Goal: Information Seeking & Learning: Learn about a topic

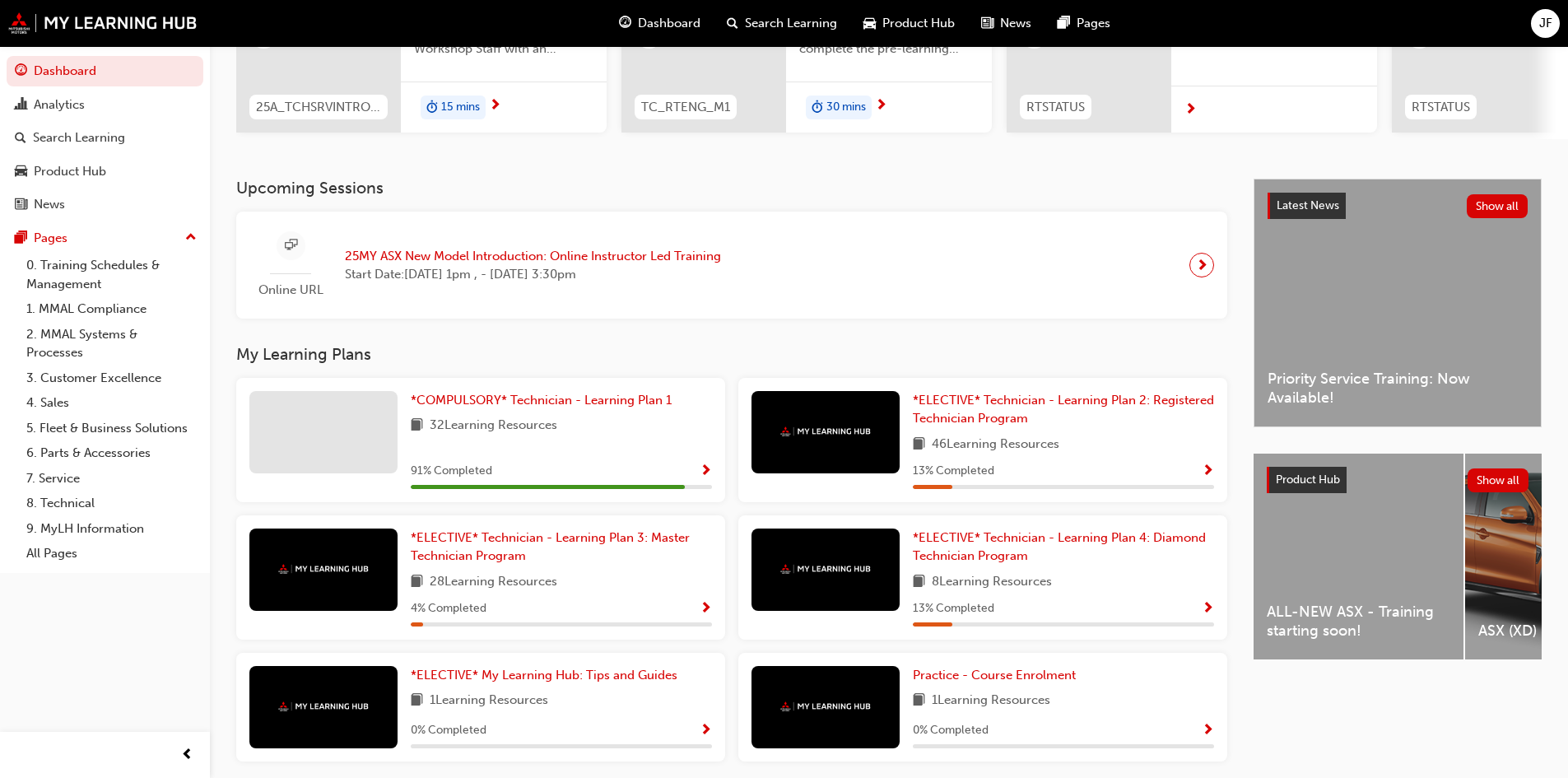
scroll to position [247, 0]
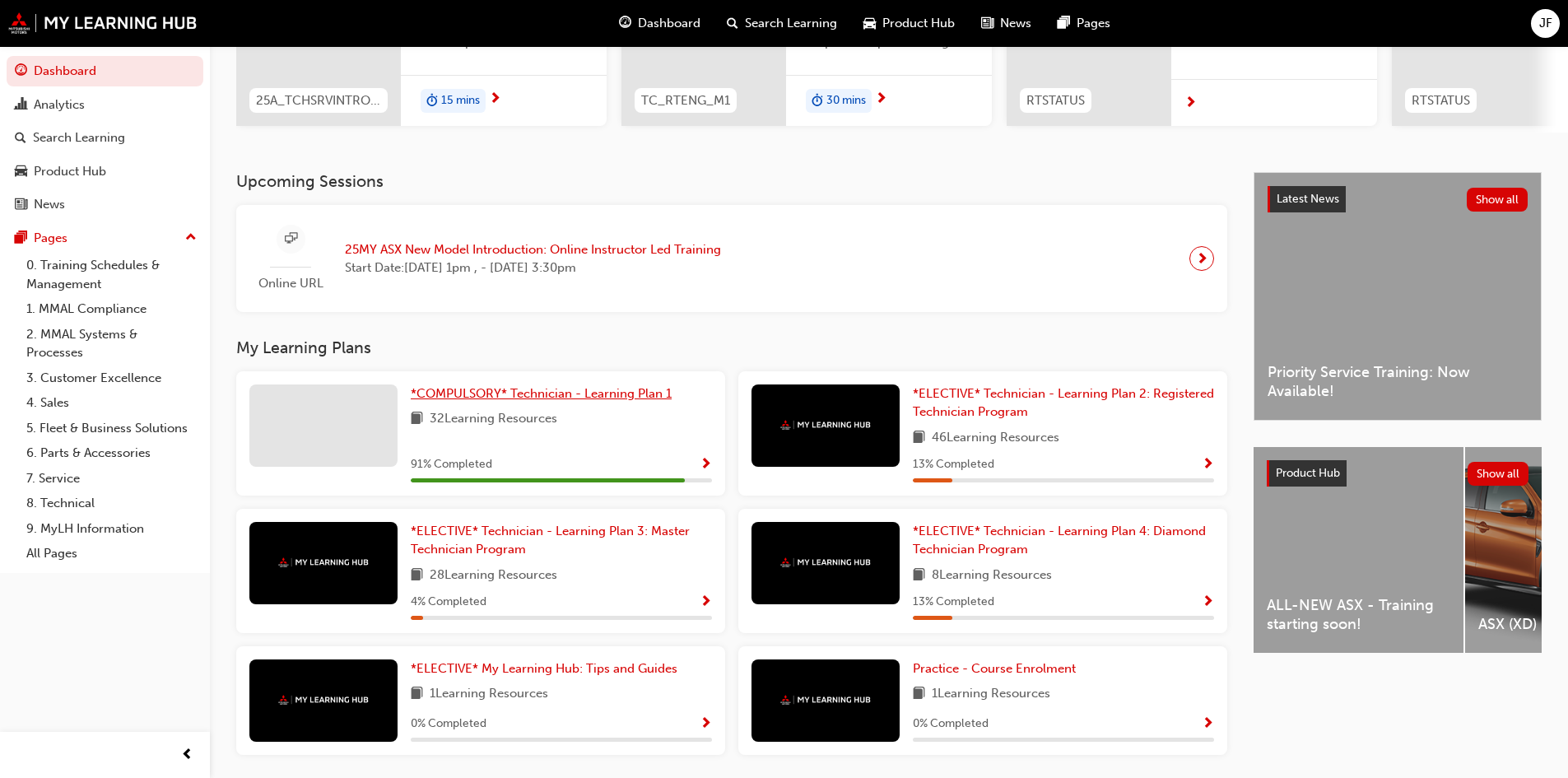
click at [470, 395] on span "*COMPULSORY* Technician - Learning Plan 1" at bounding box center [541, 394] width 261 height 15
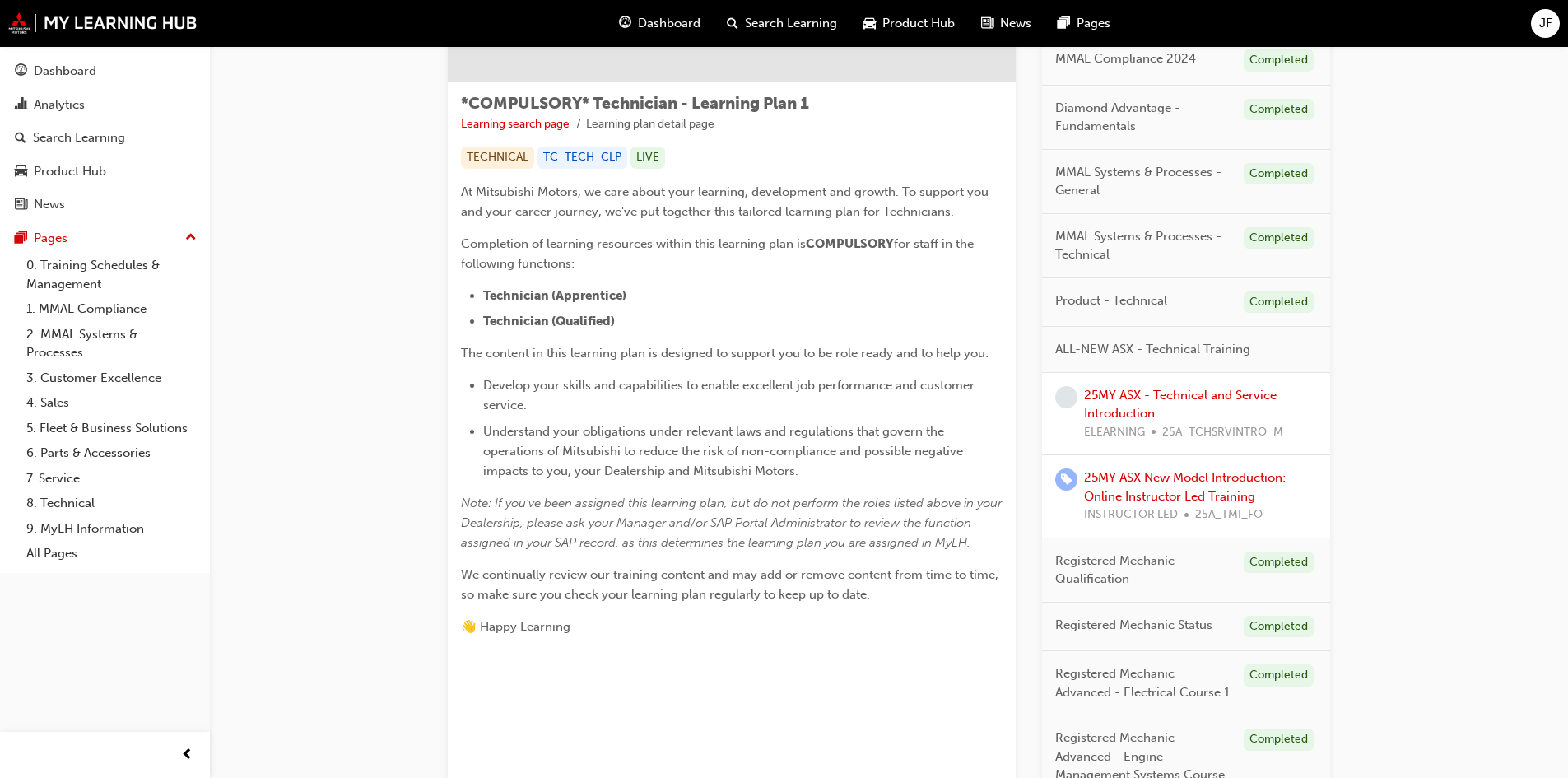
scroll to position [128, 0]
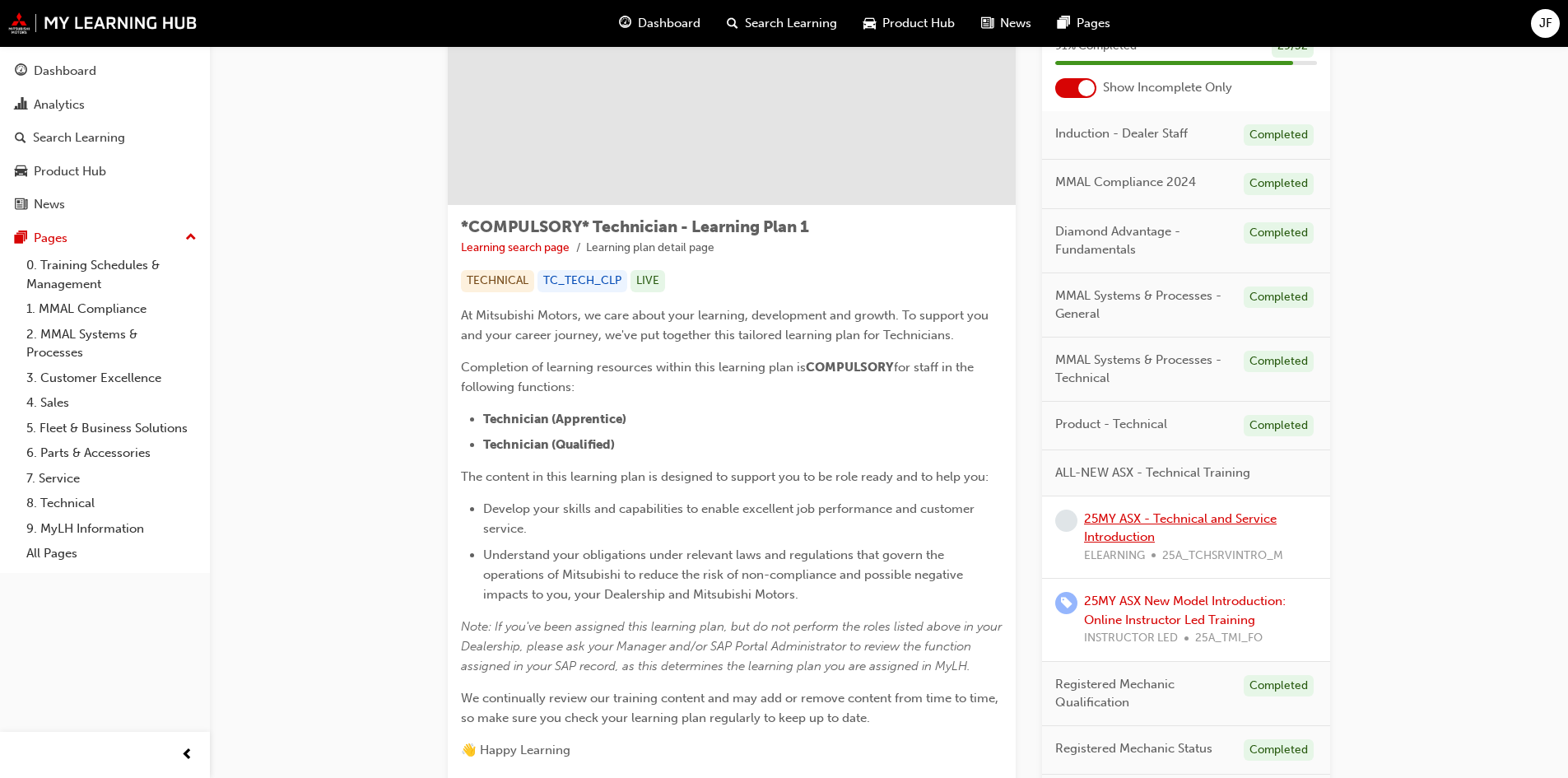
click at [1128, 521] on link "25MY ASX - Technical and Service Introduction" at bounding box center [1180, 528] width 193 height 34
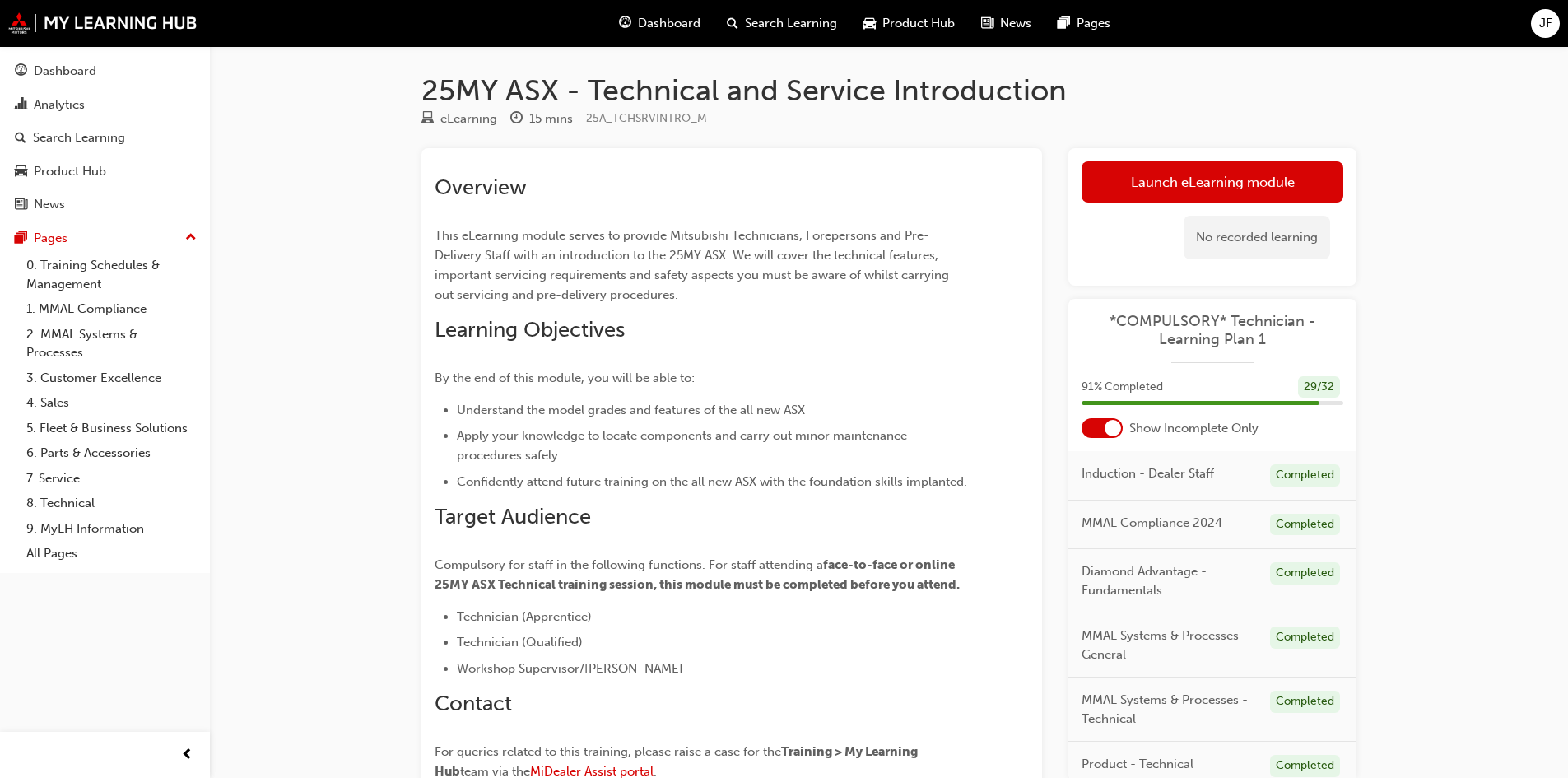
click at [1539, 123] on div "25MY ASX - Technical and Service Introduction eLearning 15 mins 25A_TCHSRVINTRO…" at bounding box center [784, 472] width 1568 height 944
click at [1301, 195] on link "Launch eLearning module" at bounding box center [1212, 181] width 262 height 41
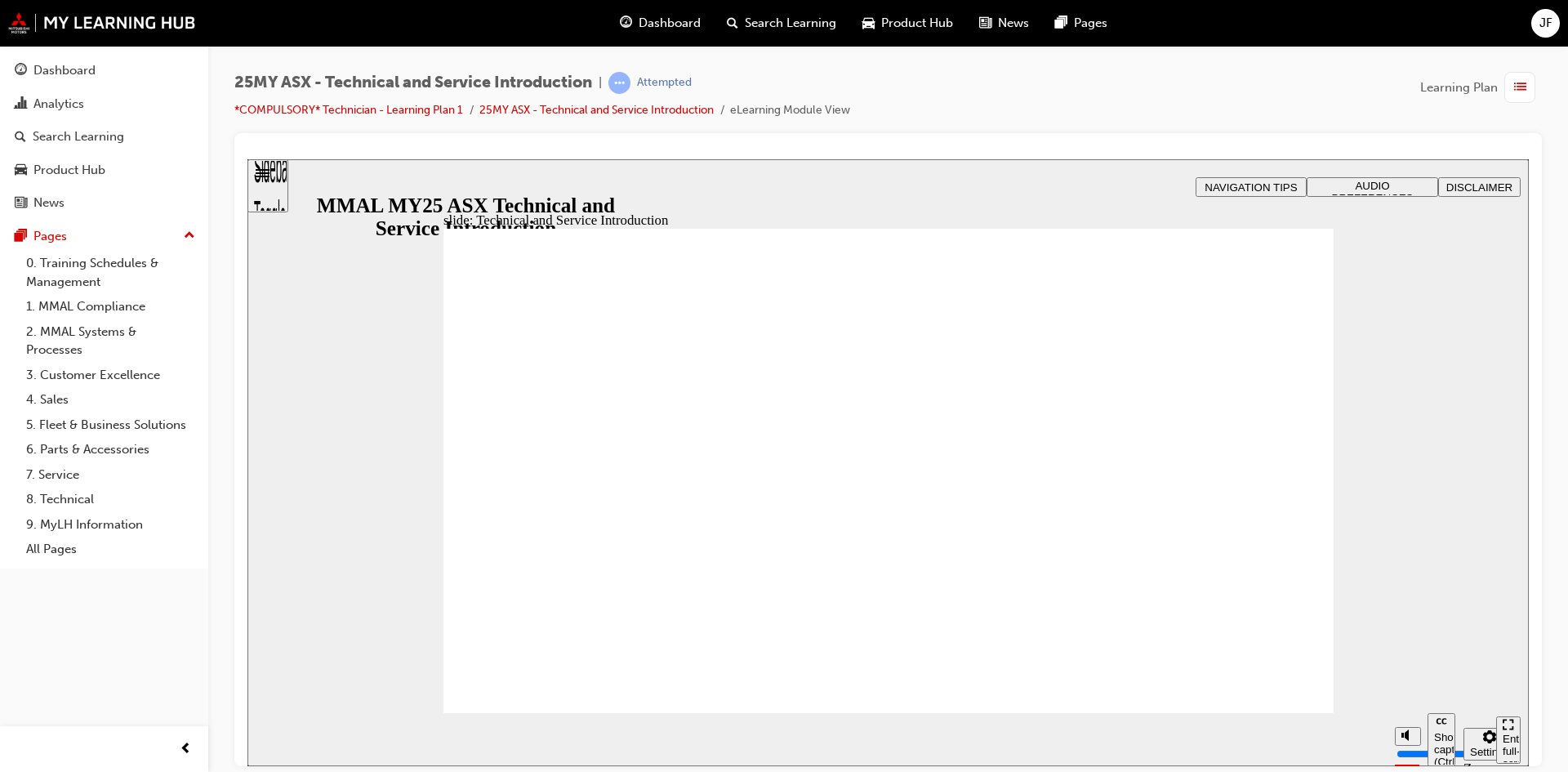
drag, startPoint x: 1198, startPoint y: 577, endPoint x: 1198, endPoint y: 602, distance: 25.0
click at [1416, 684] on button "Mute (Ctrl+Alt+M)" at bounding box center [1407, 675] width 26 height 19
click at [1415, 684] on button "Unmute (Ctrl+Alt+M)" at bounding box center [1407, 675] width 26 height 19
drag, startPoint x: 1411, startPoint y: 679, endPoint x: 1413, endPoint y: 639, distance: 40.0
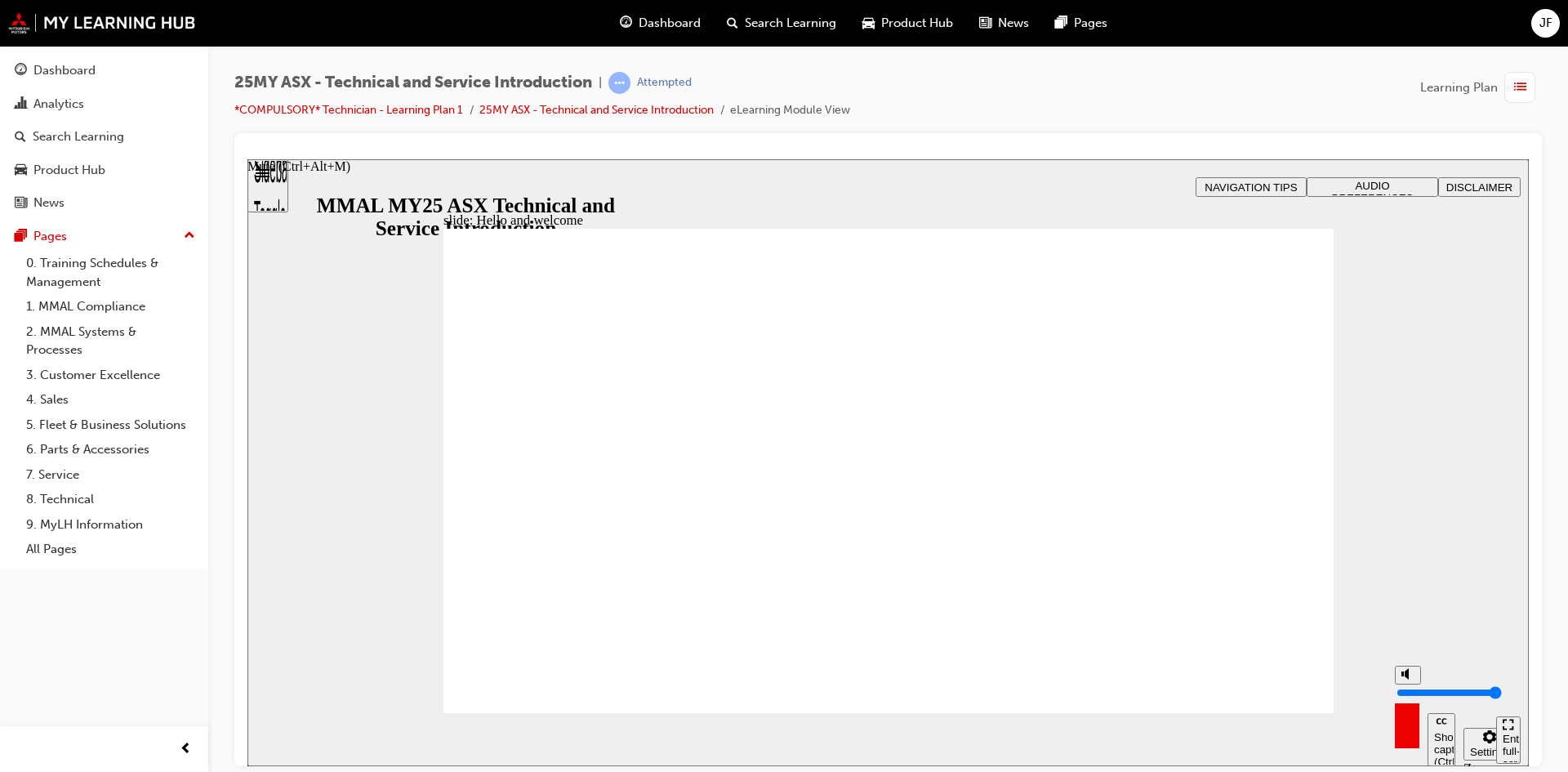
type input "10"
click at [1413, 685] on input "volume" at bounding box center [1449, 692] width 106 height 13
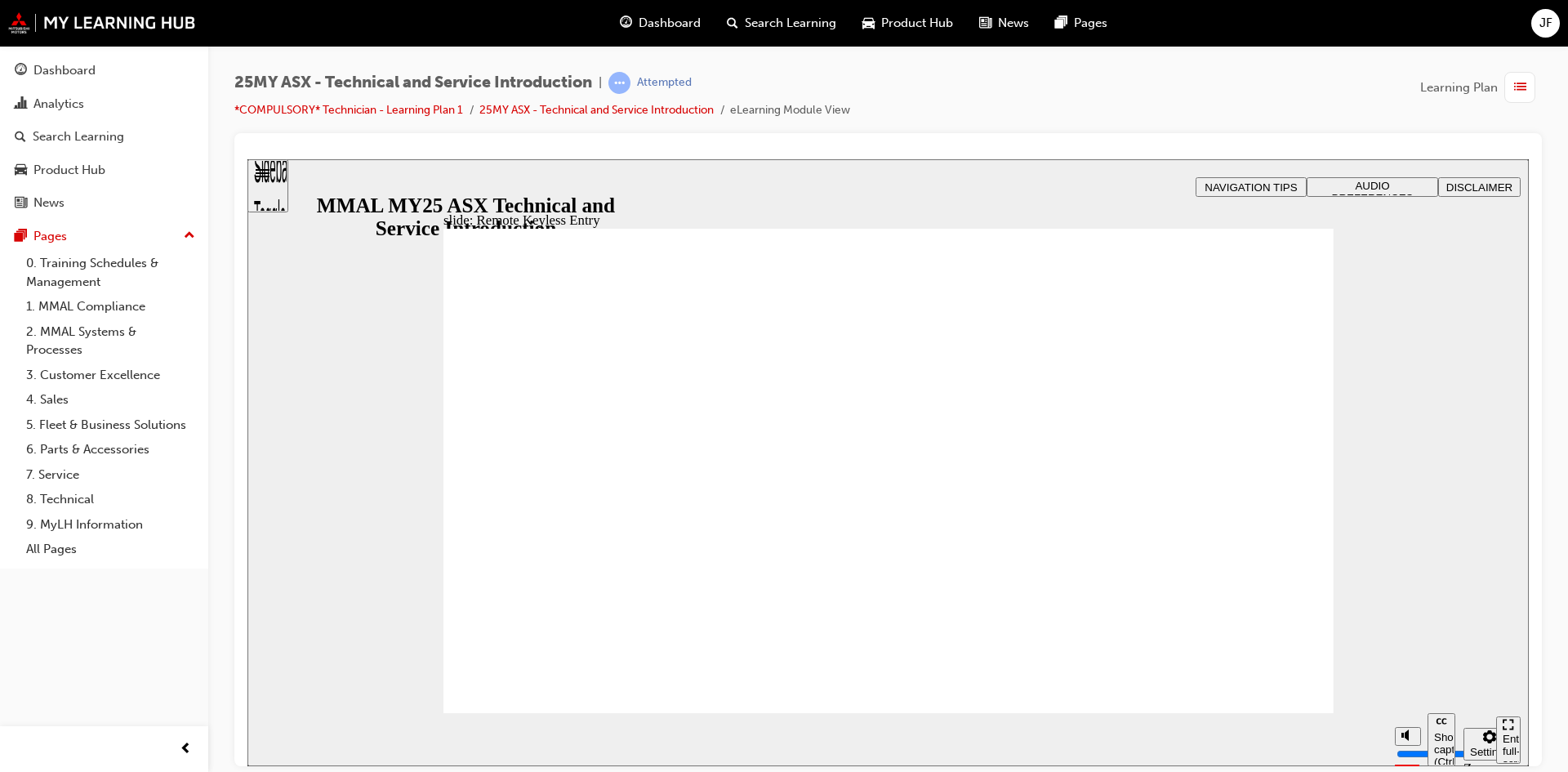
type input "21"
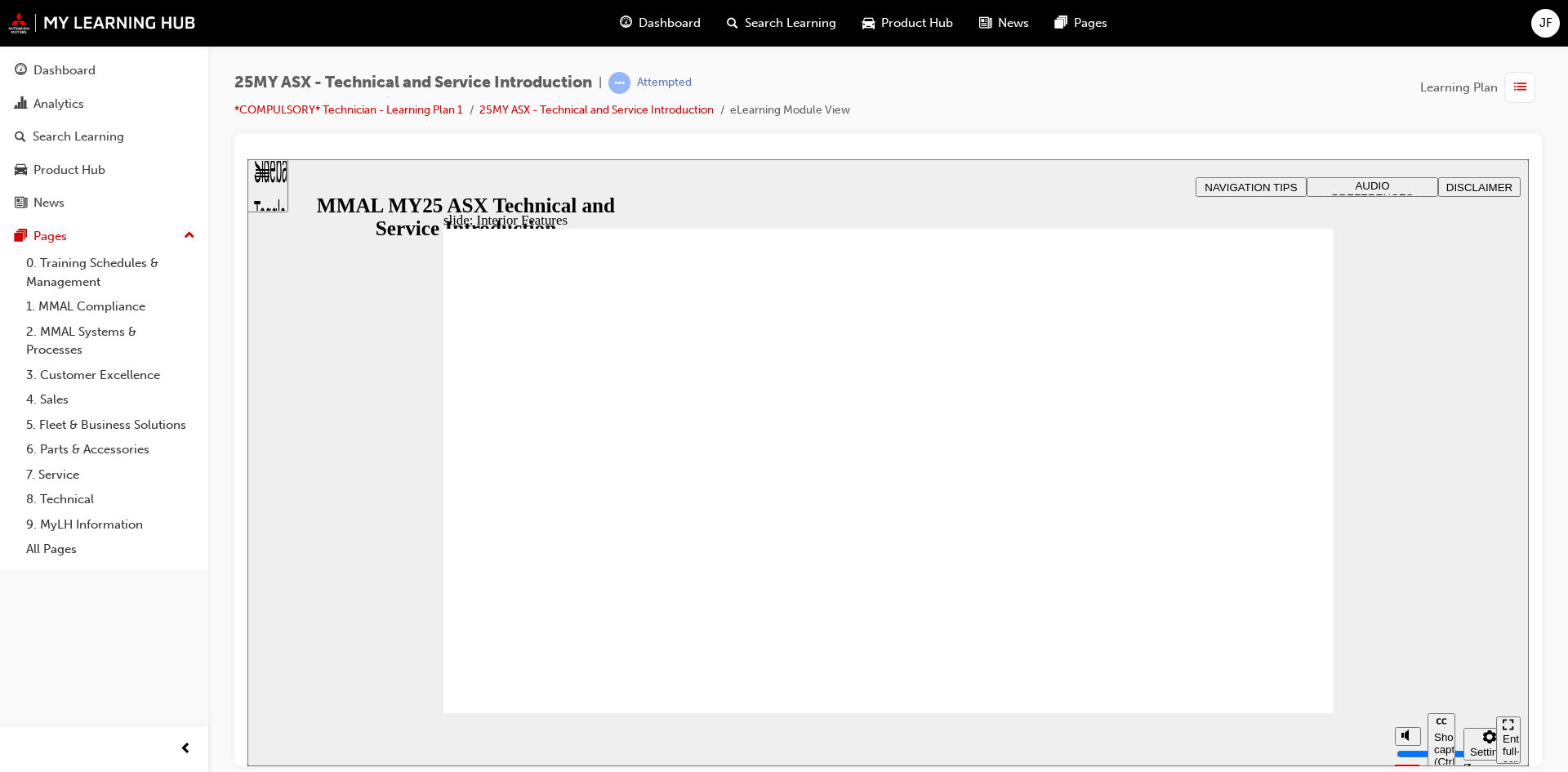
type input "16"
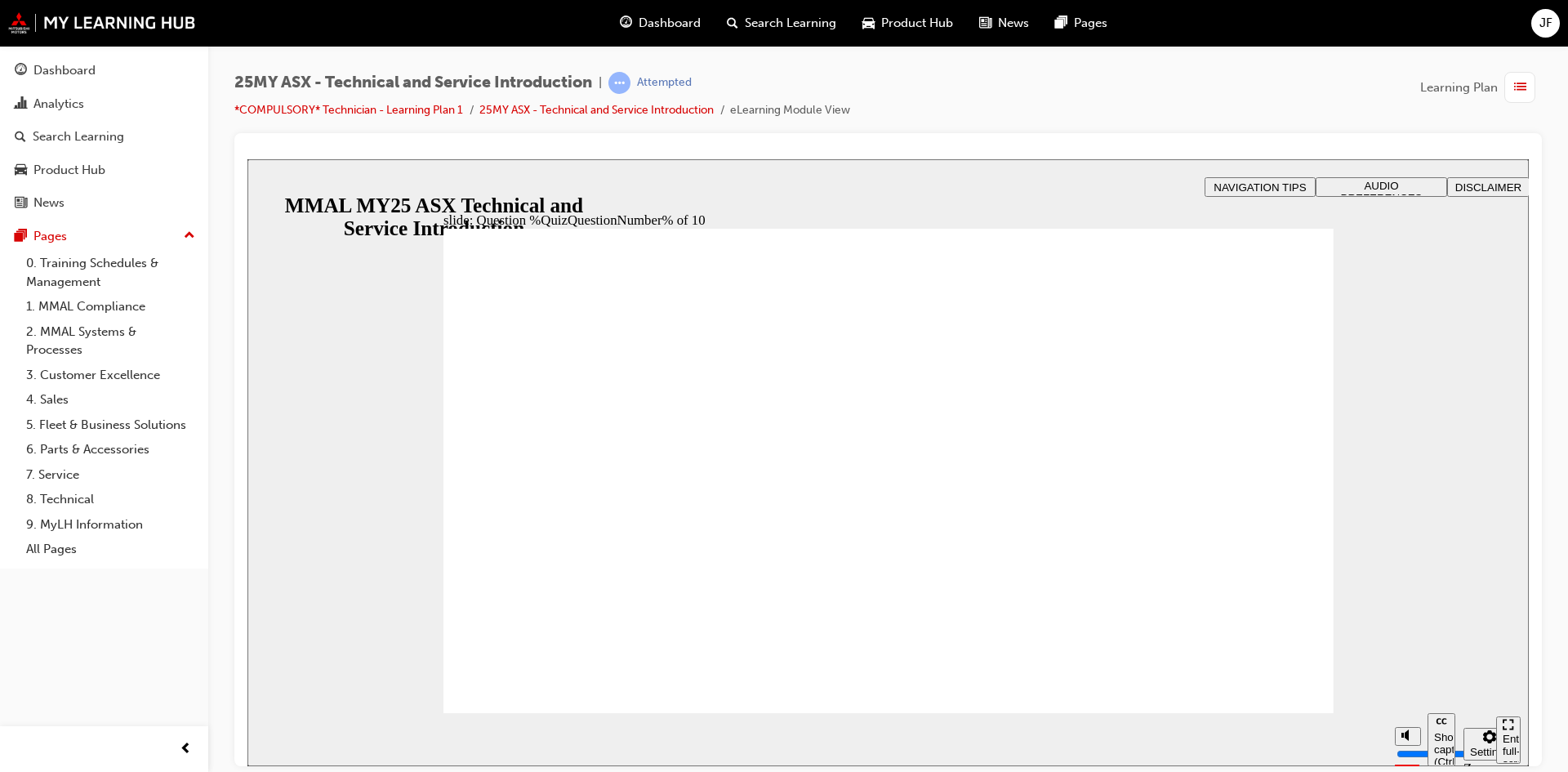
radio input "true"
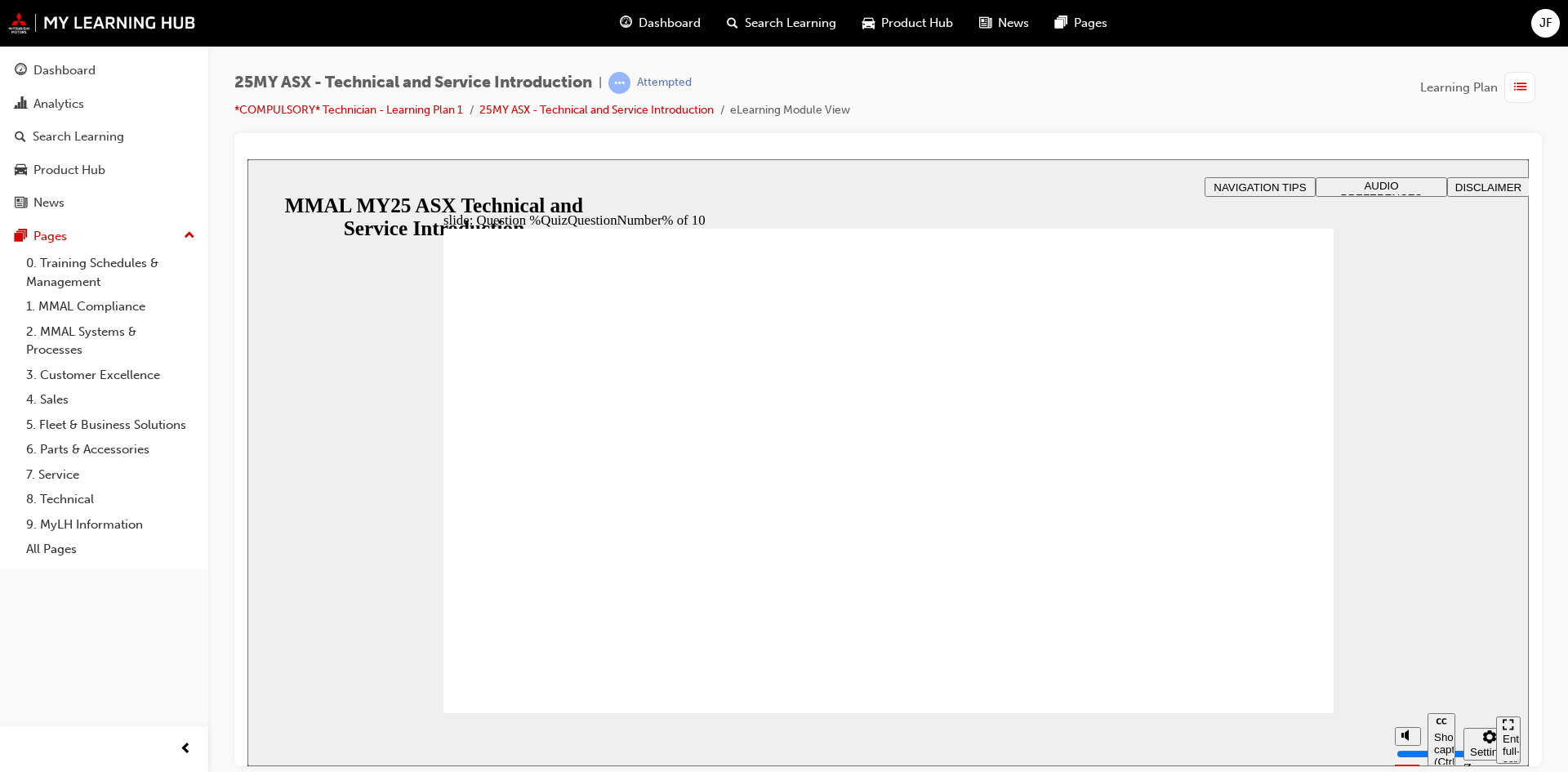
radio input "true"
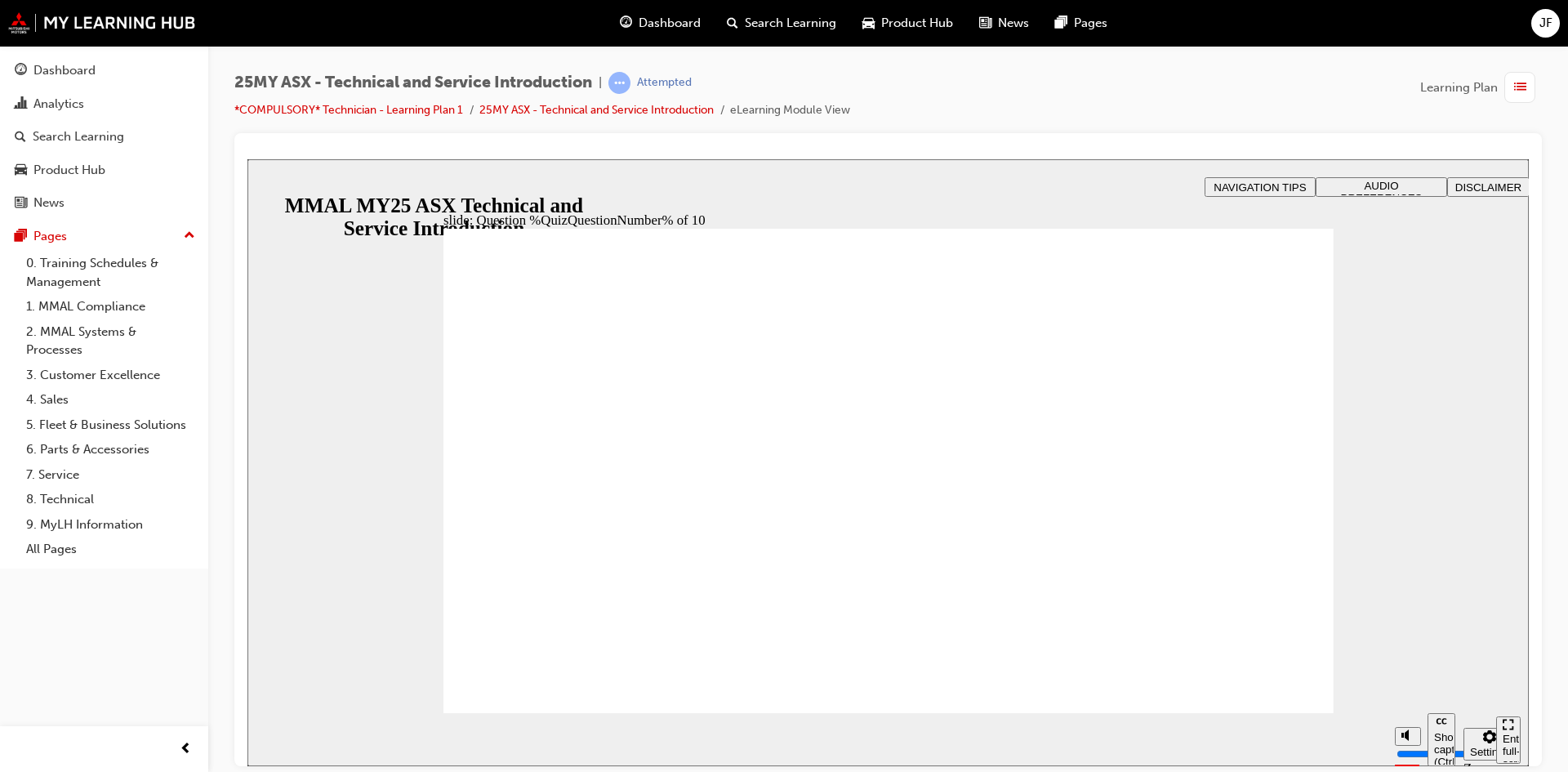
radio input "true"
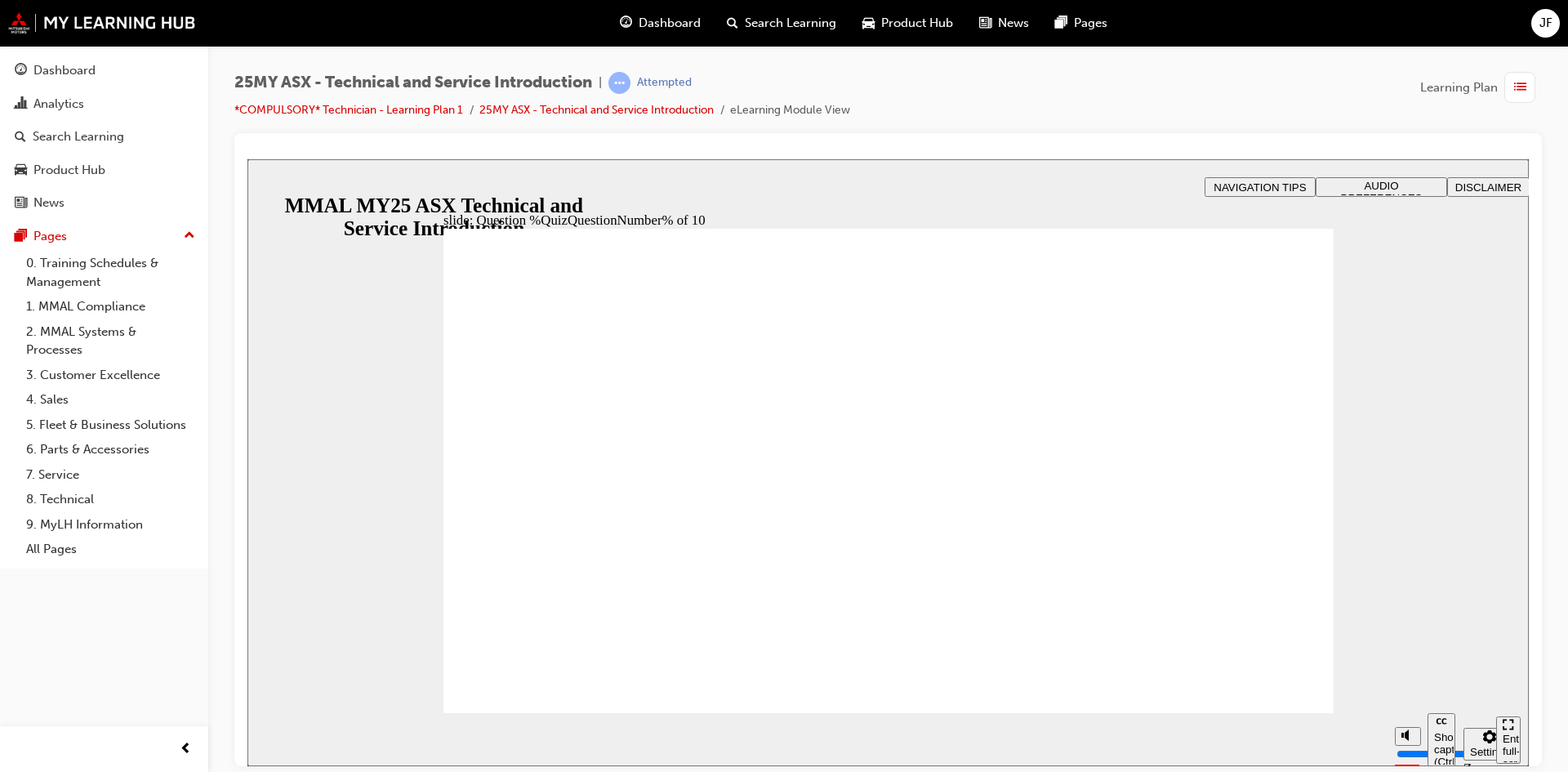
radio input "true"
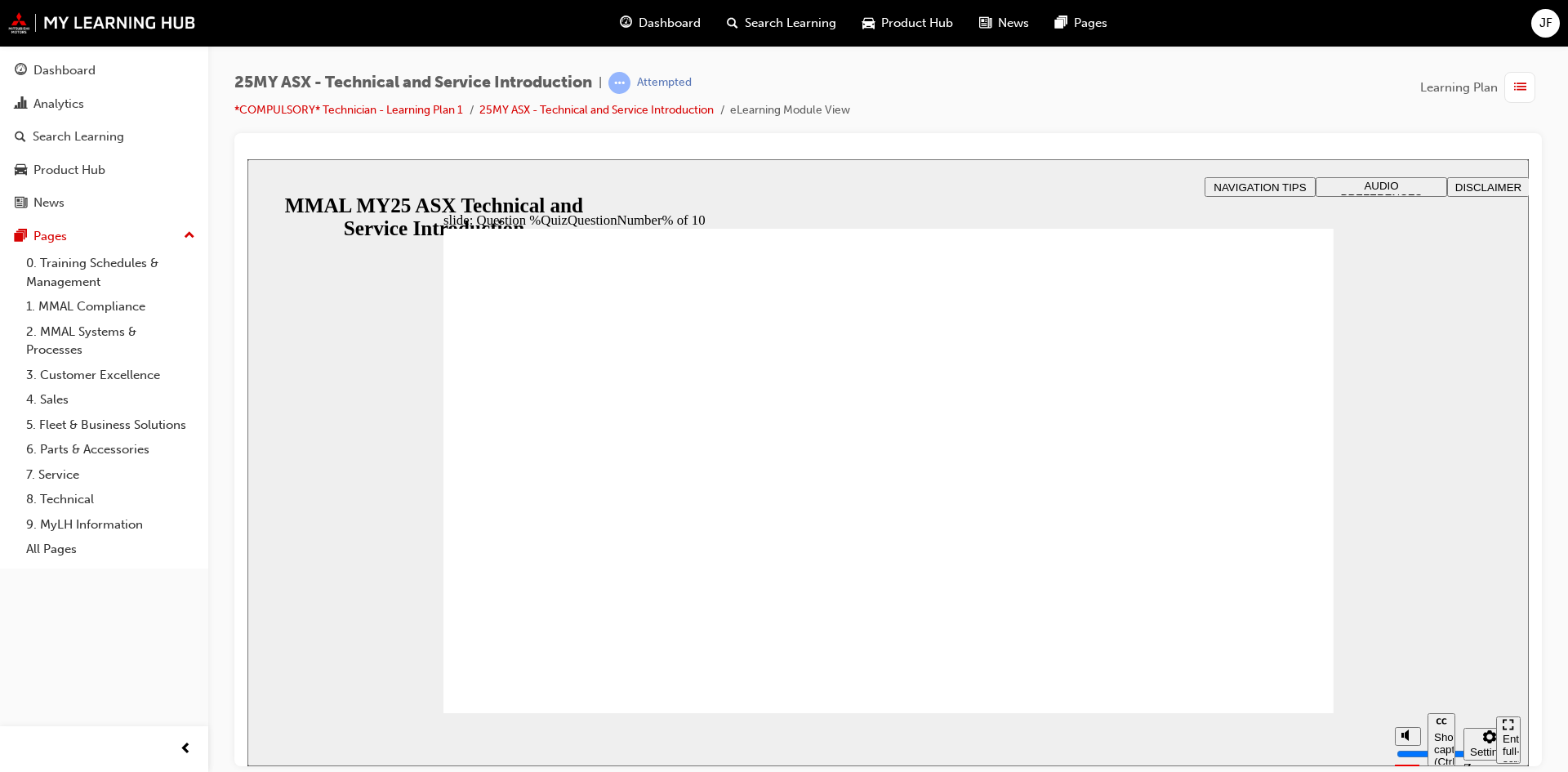
radio input "true"
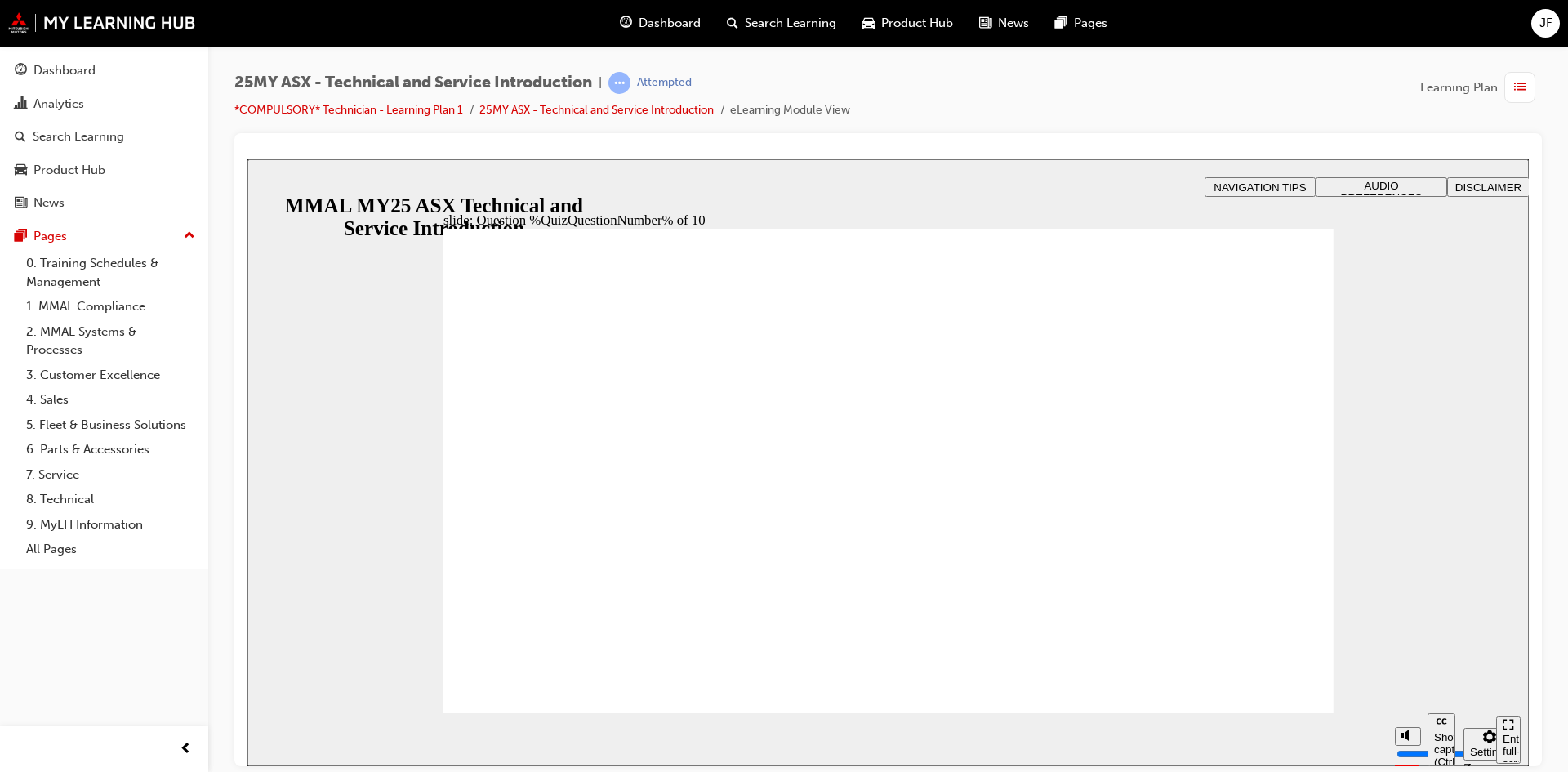
radio input "true"
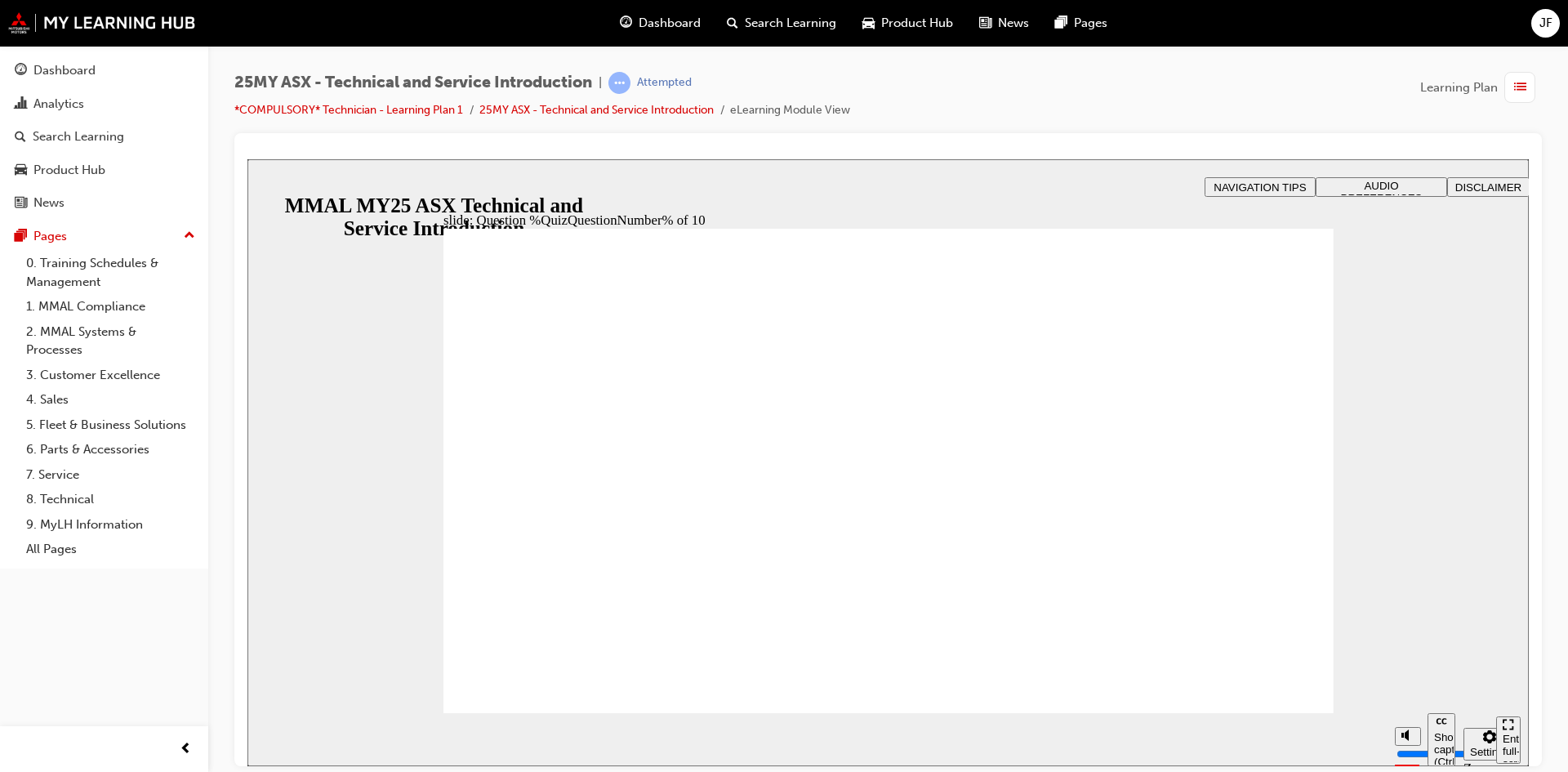
radio input "true"
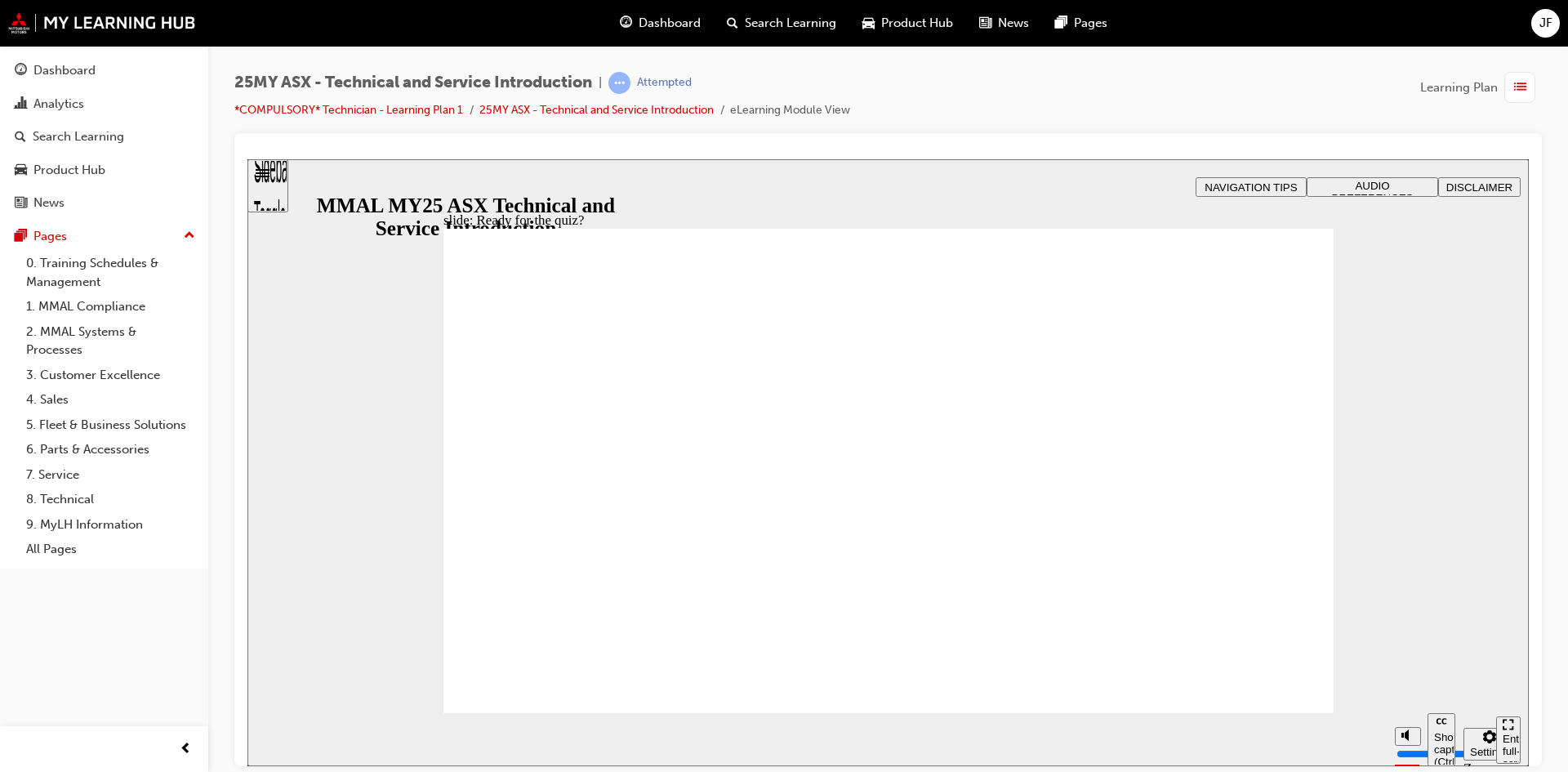
radio input "true"
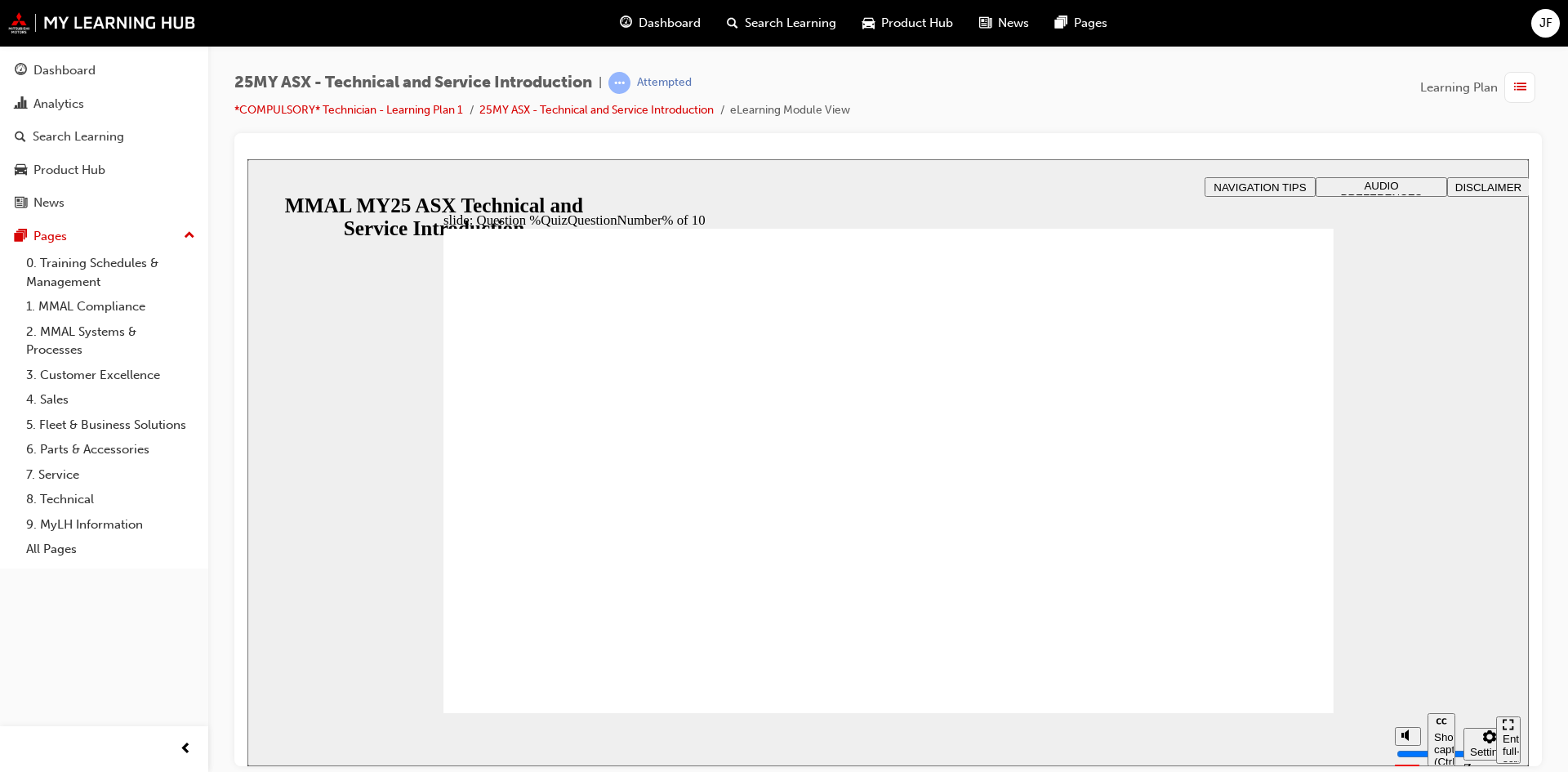
radio input "true"
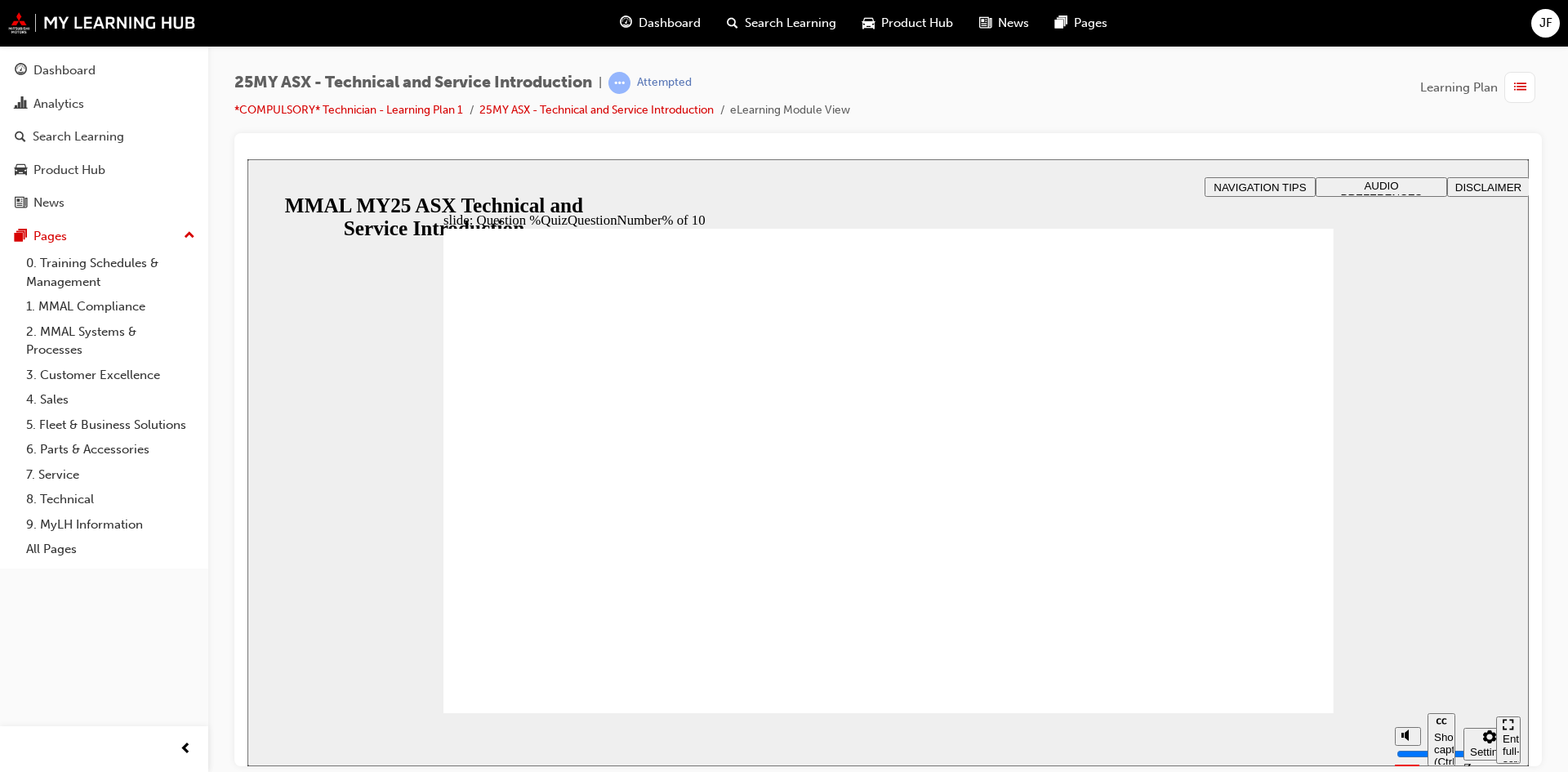
radio input "true"
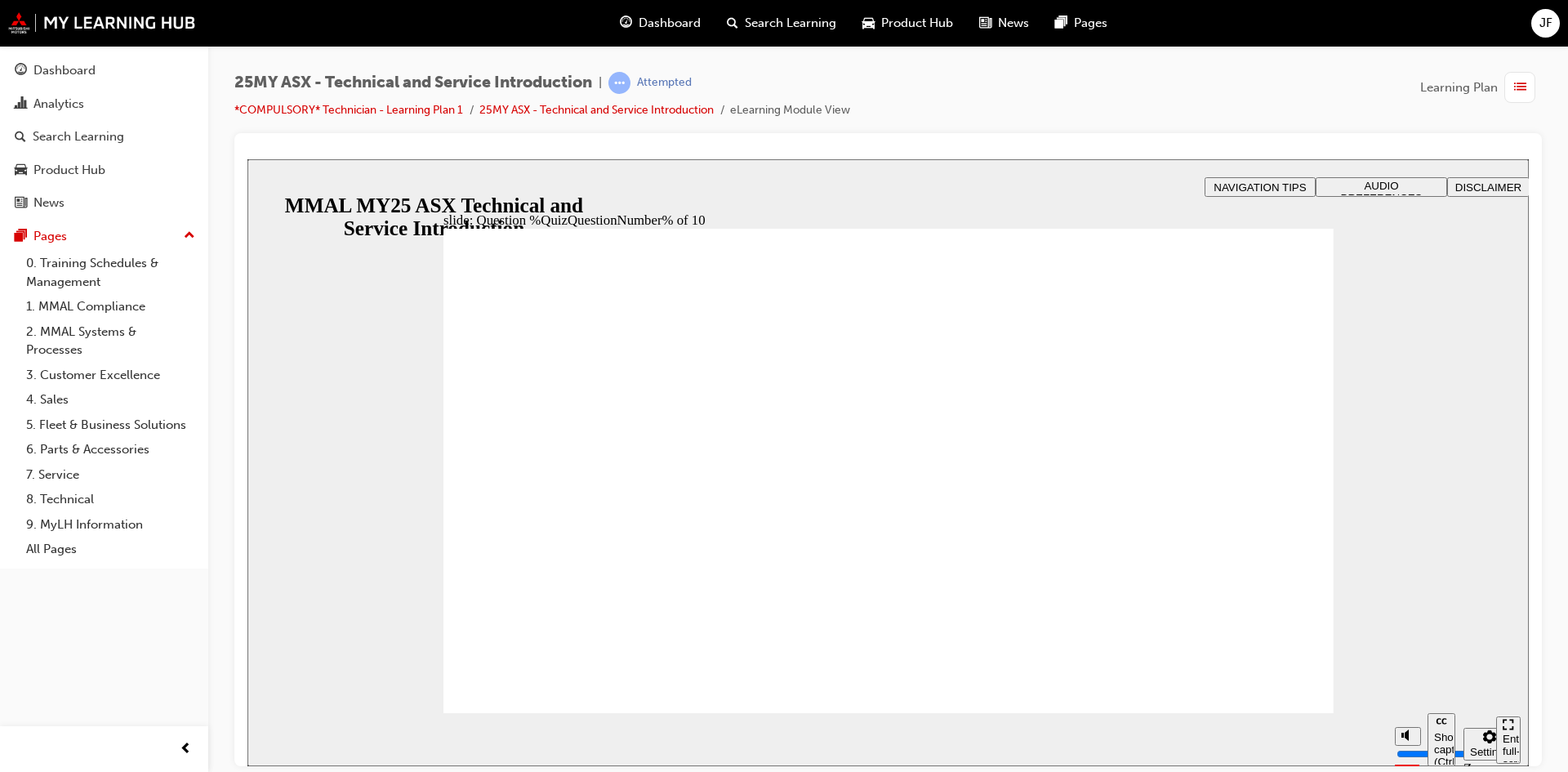
radio input "true"
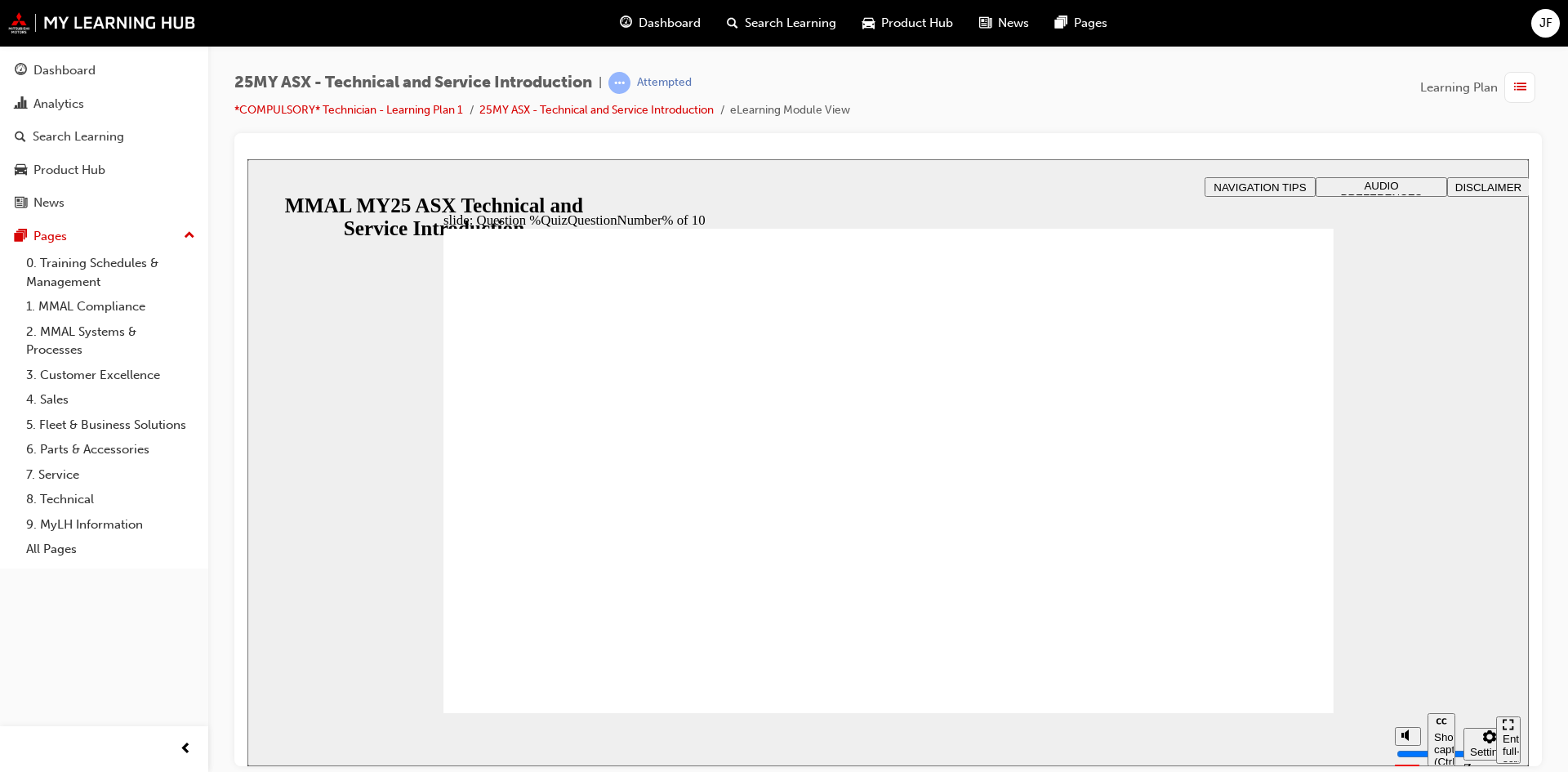
radio input "true"
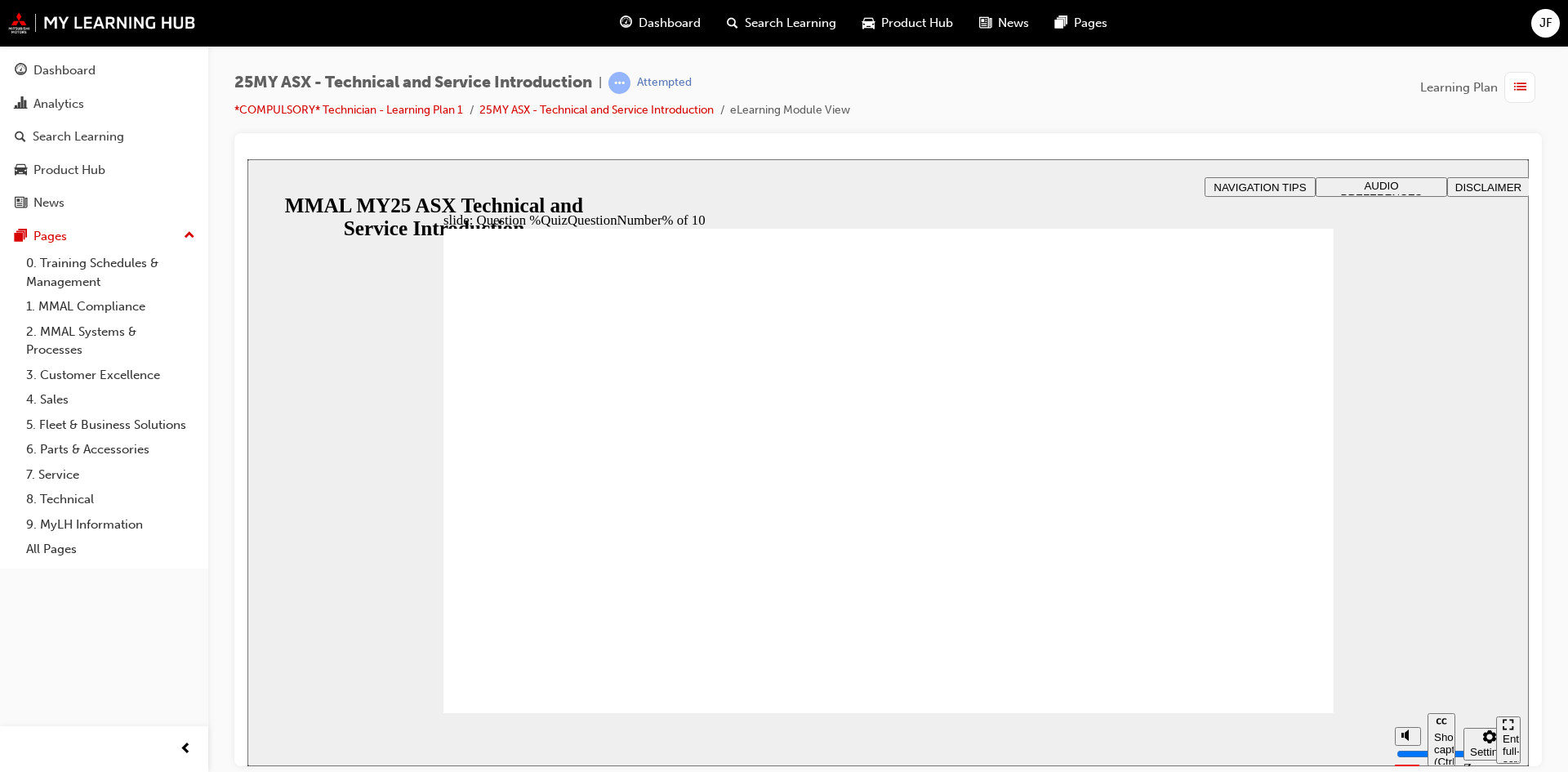
radio input "true"
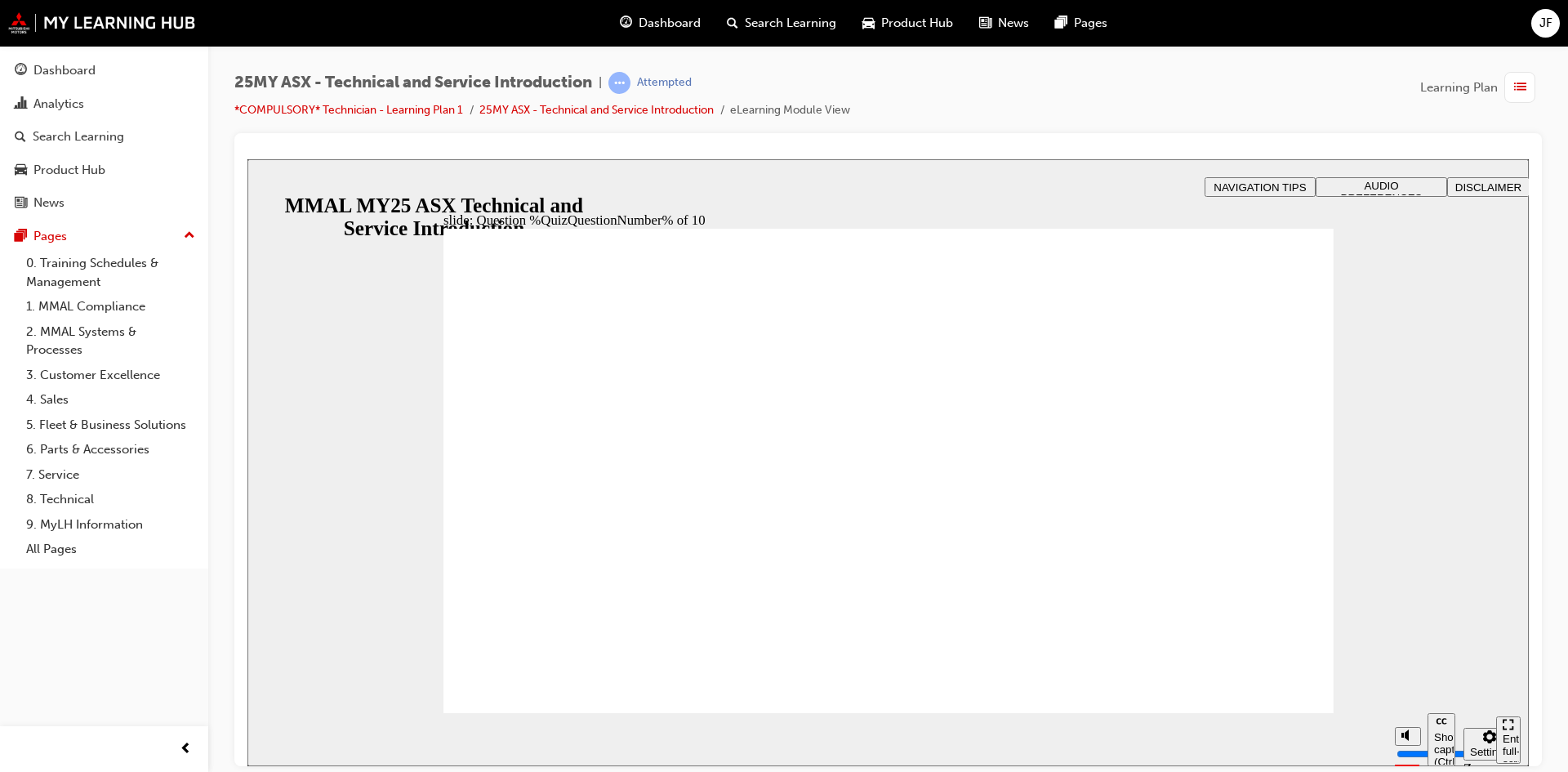
radio input "true"
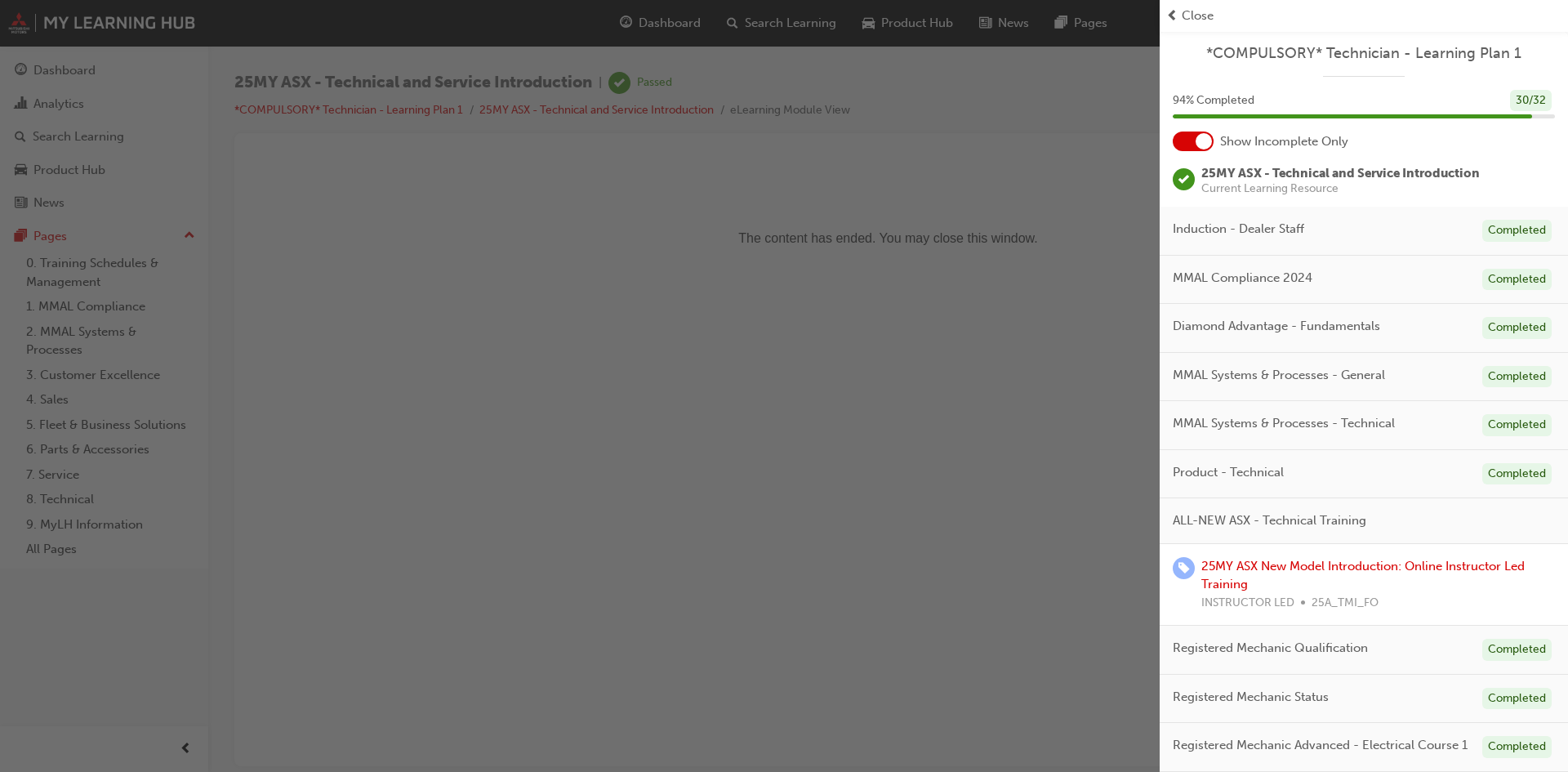
click at [804, 321] on div "button" at bounding box center [579, 386] width 1159 height 772
